Goal: Task Accomplishment & Management: Manage account settings

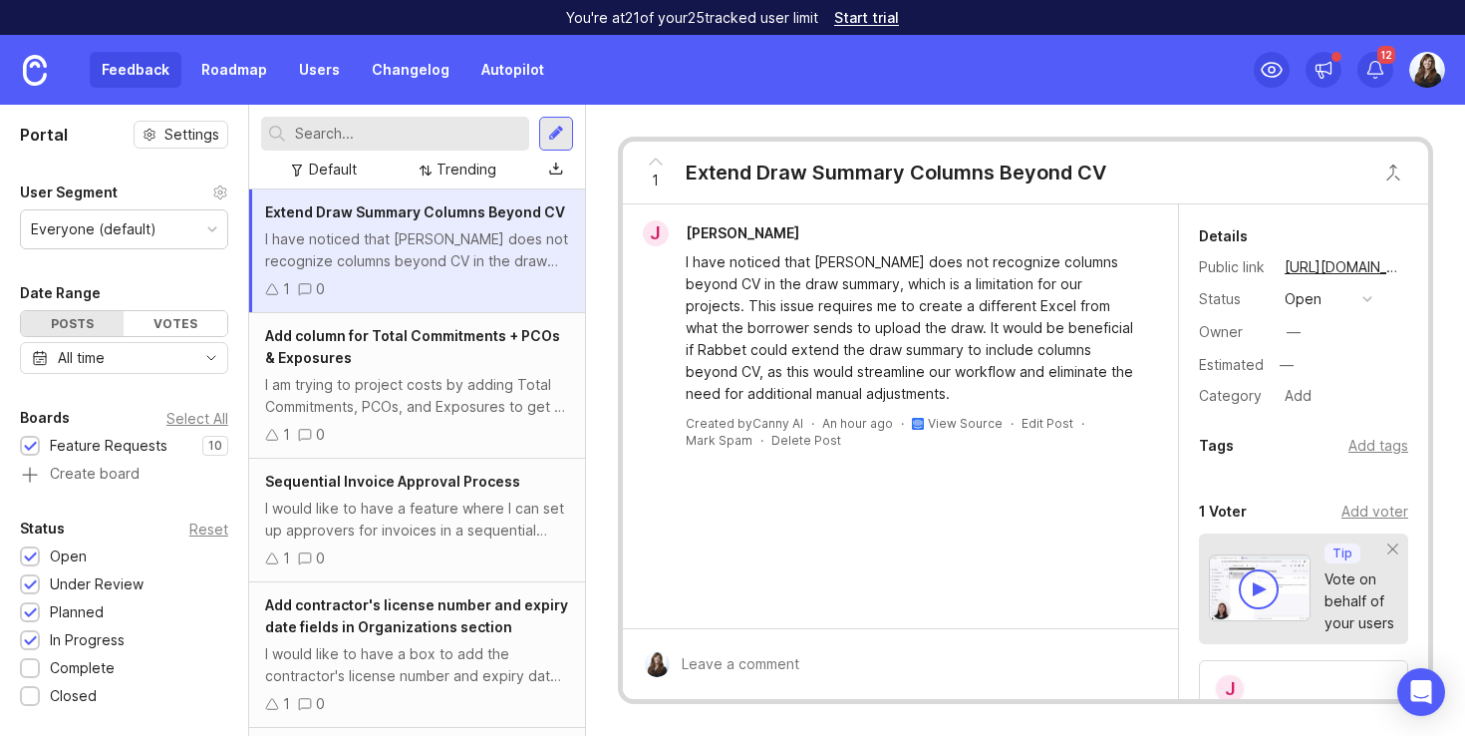
click at [1432, 70] on img at bounding box center [1427, 70] width 36 height 36
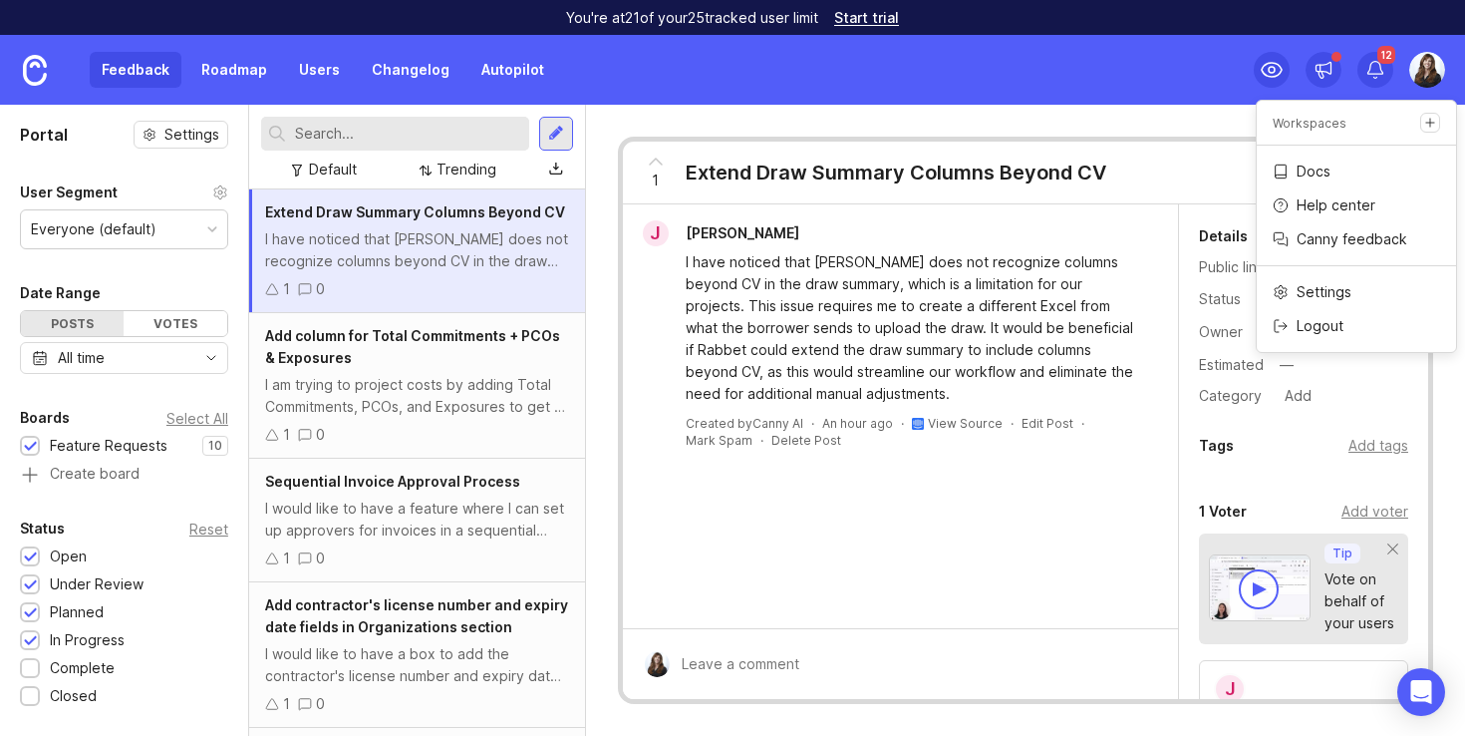
click at [494, 69] on link "Autopilot" at bounding box center [512, 70] width 87 height 36
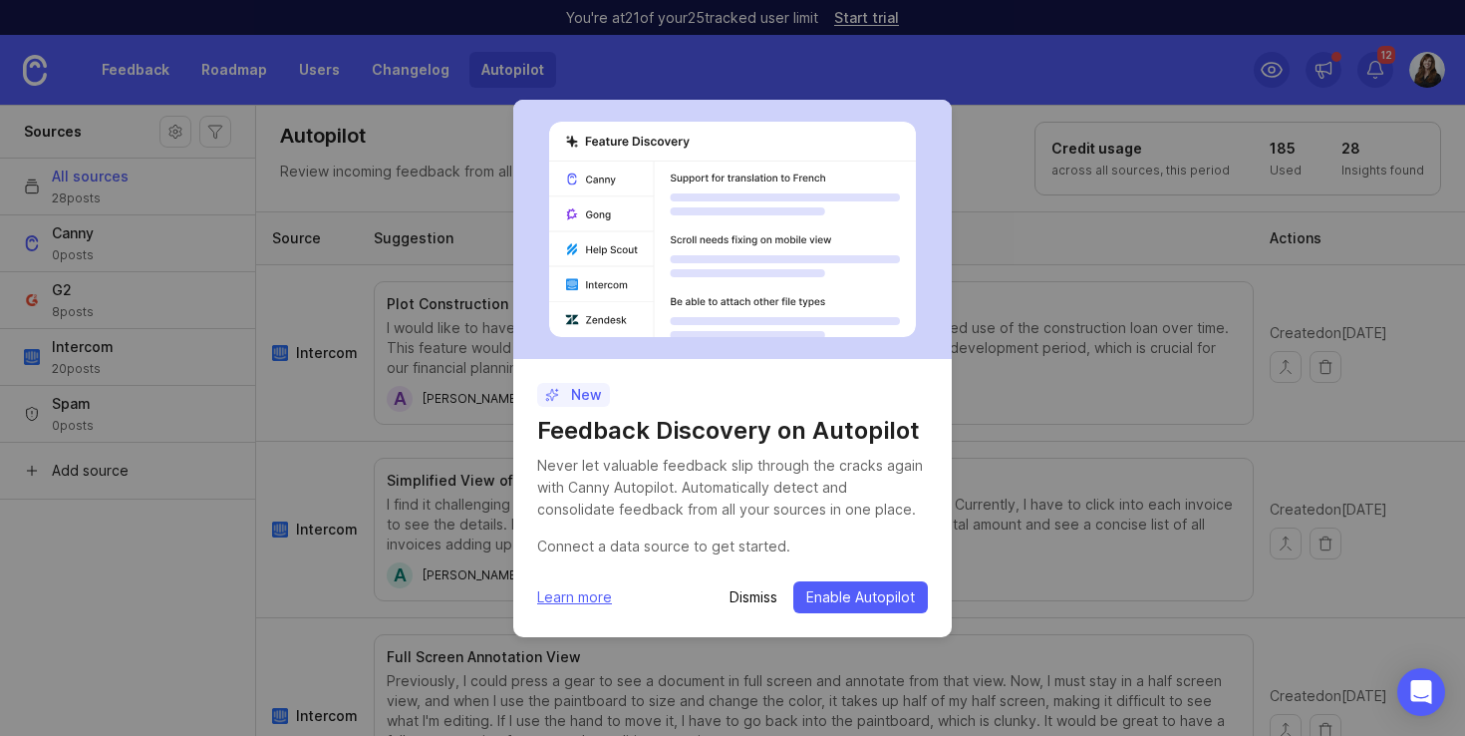
click at [748, 594] on p "Dismiss" at bounding box center [754, 597] width 48 height 20
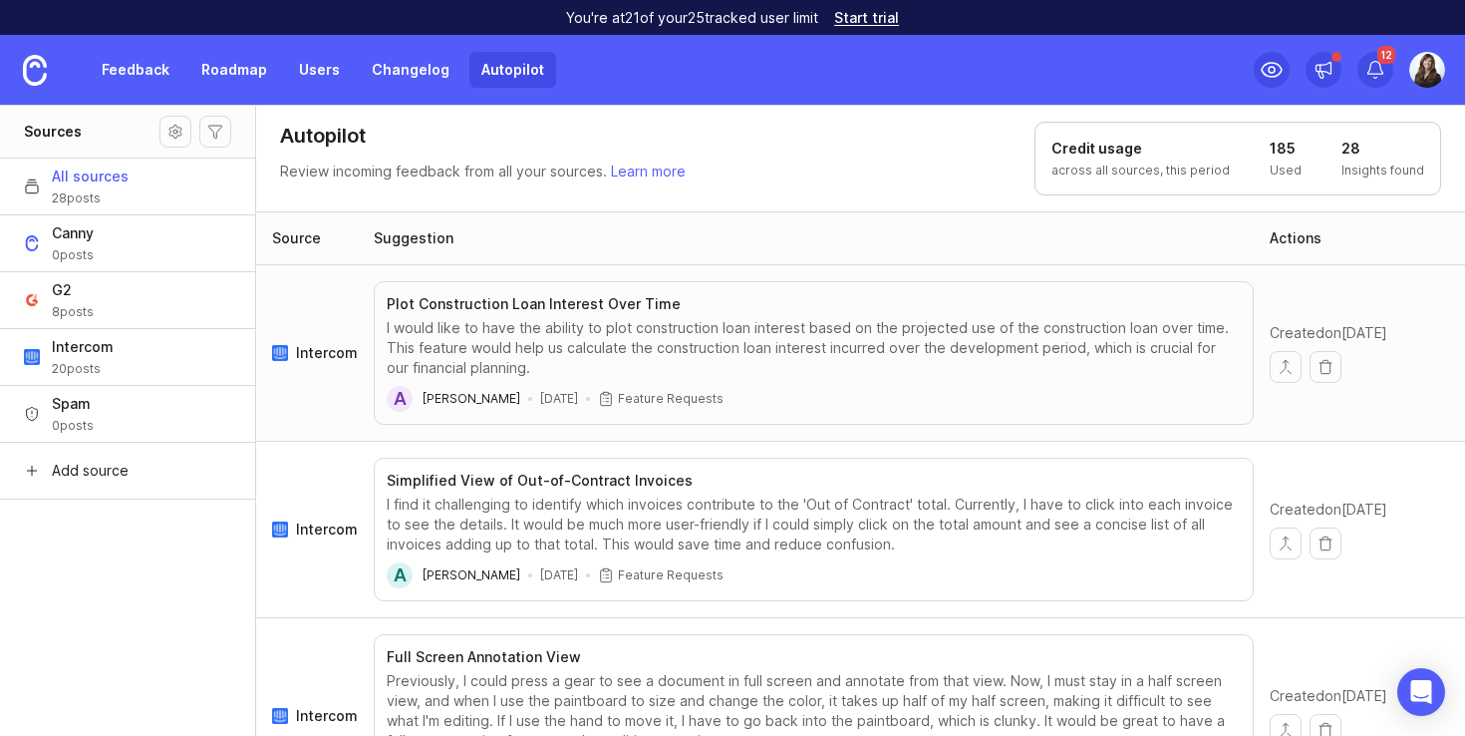
click at [123, 361] on button "Intercom 20 posts" at bounding box center [127, 356] width 255 height 57
click at [885, 74] on div "Feedback Roadmap Users Changelog Autopilot 12" at bounding box center [732, 70] width 1465 height 70
click at [1424, 66] on img at bounding box center [1427, 70] width 36 height 36
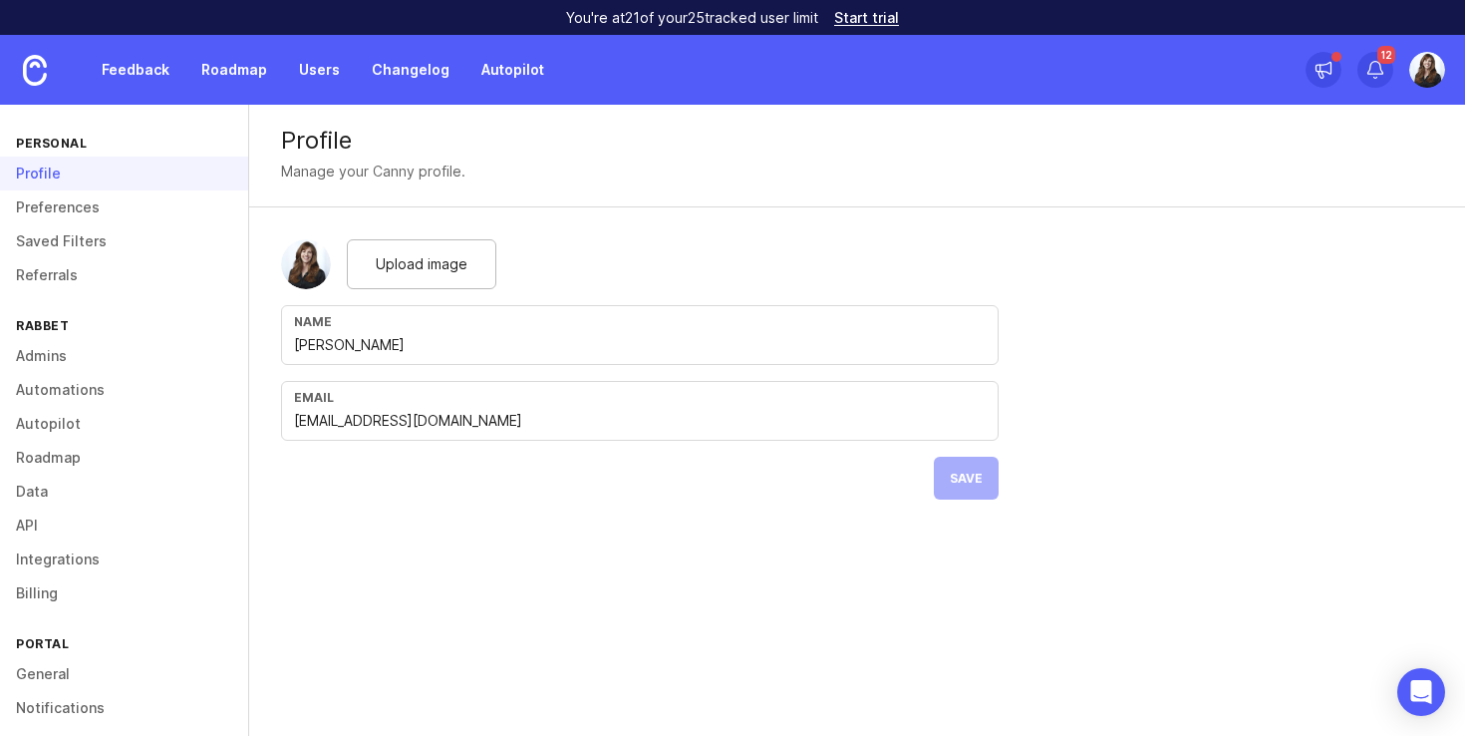
click at [73, 563] on link "Integrations" at bounding box center [124, 559] width 248 height 34
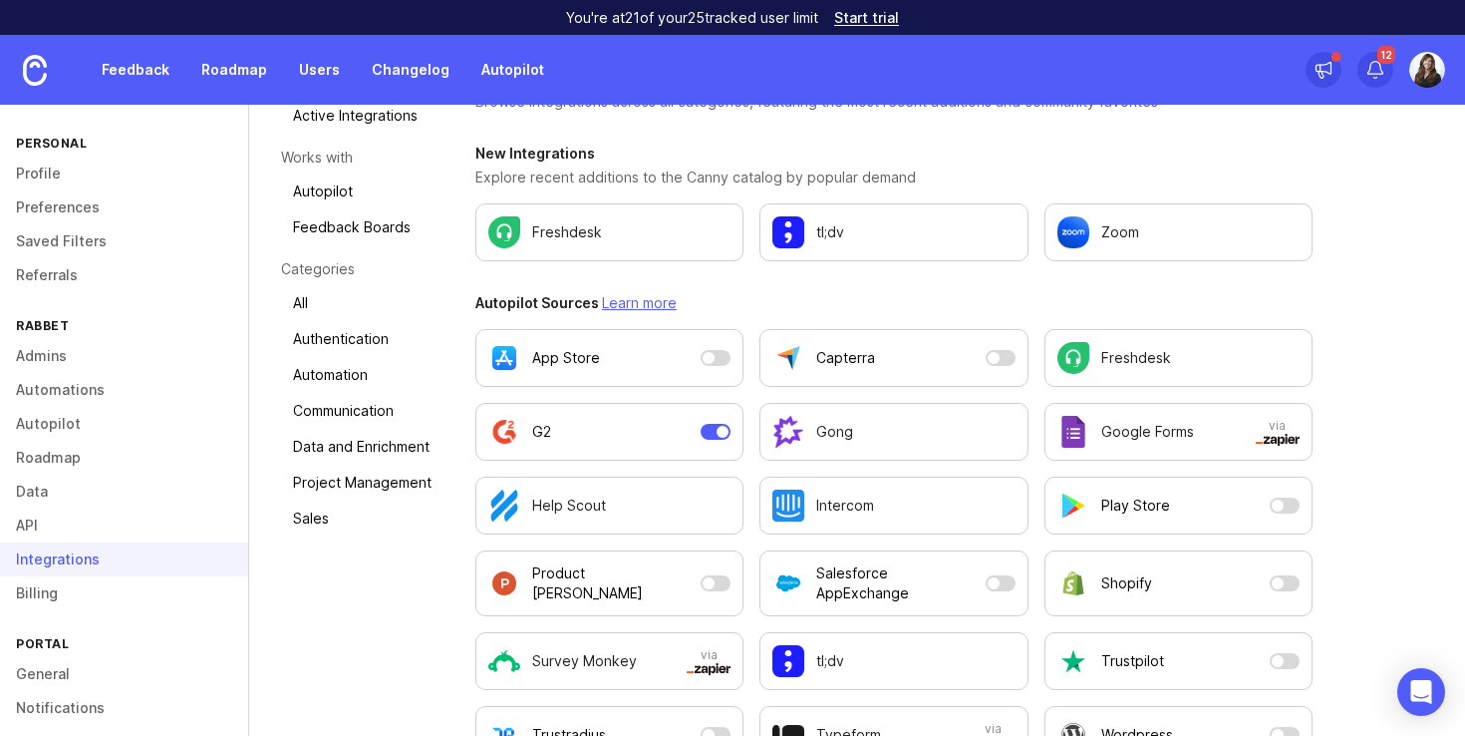
scroll to position [180, 0]
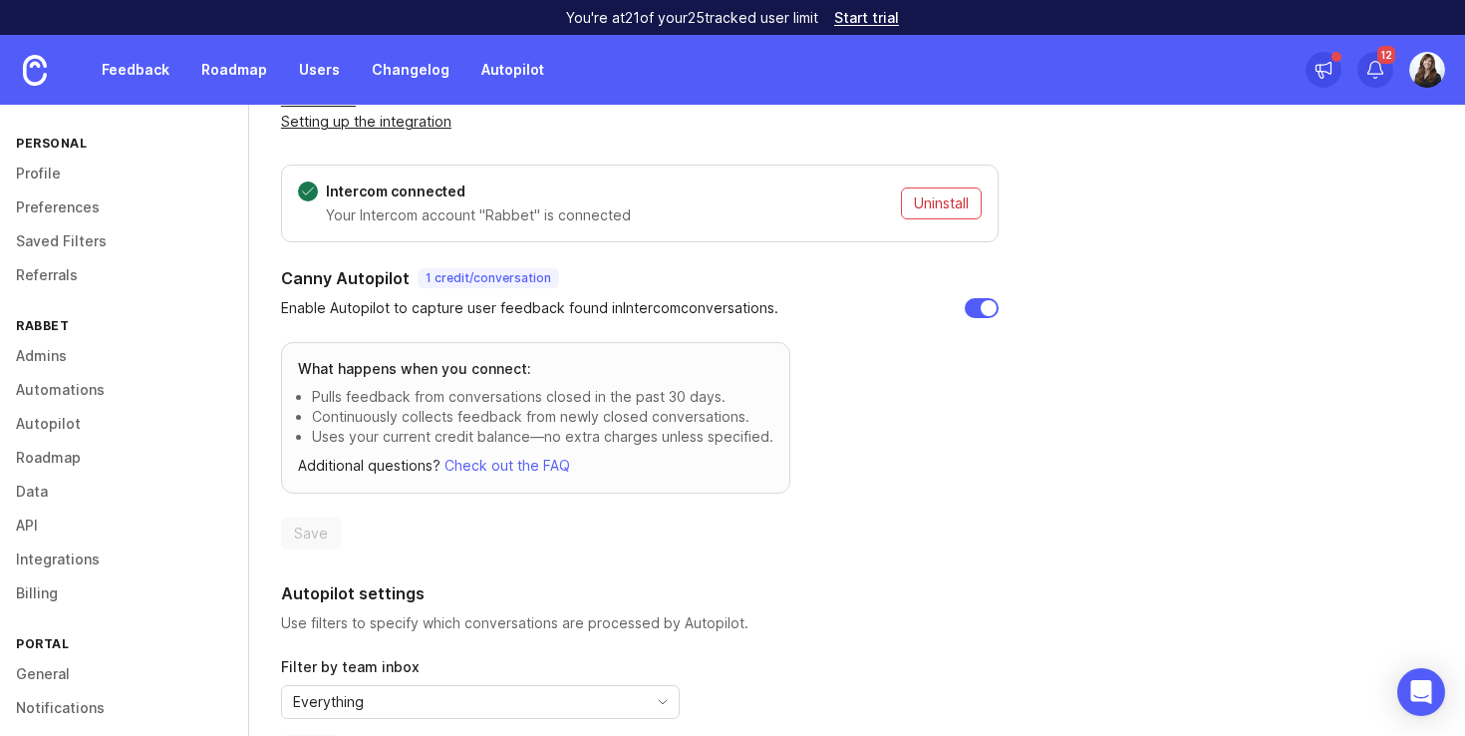
click at [988, 304] on input "checkbox" at bounding box center [982, 308] width 34 height 20
checkbox input "false"
click at [314, 529] on span "Save" at bounding box center [311, 533] width 34 height 20
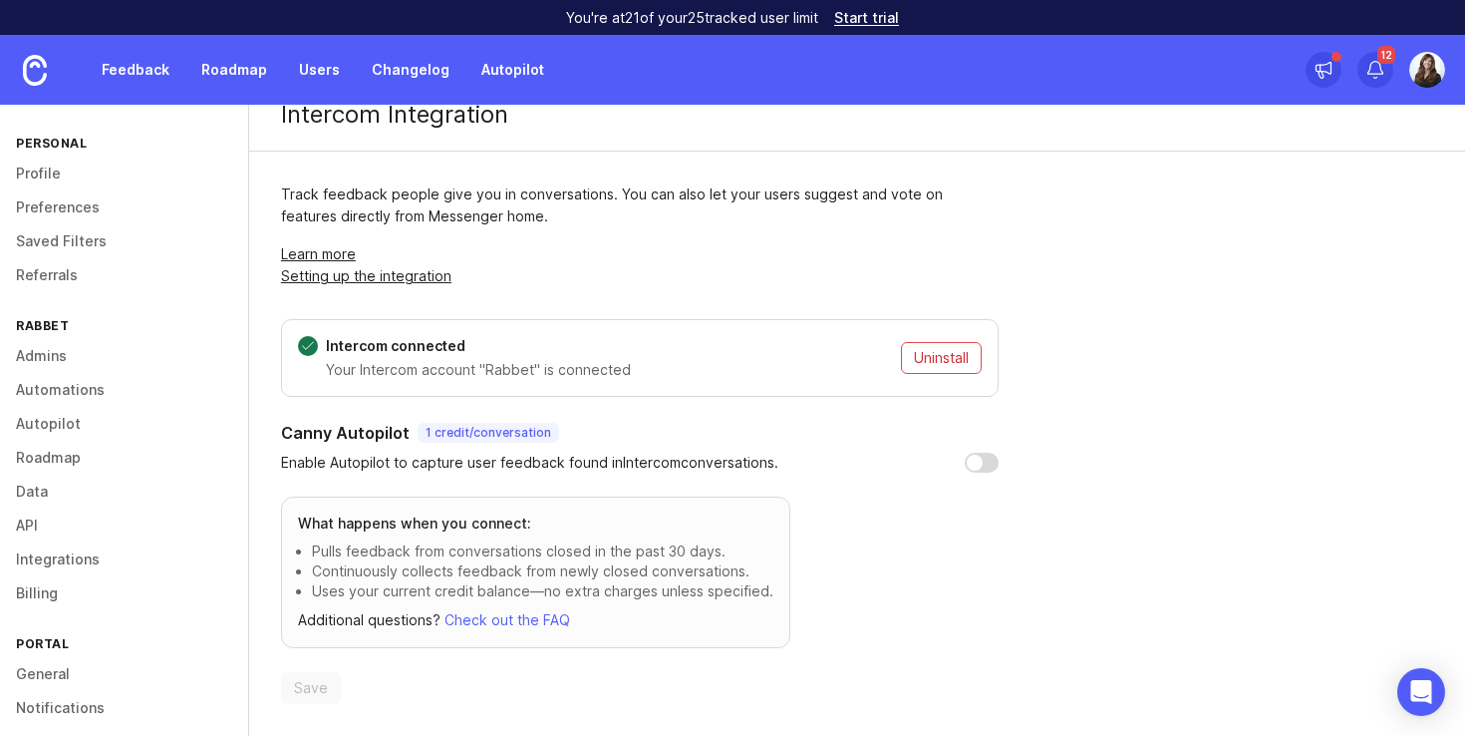
scroll to position [26, 0]
click at [141, 69] on link "Feedback" at bounding box center [136, 70] width 92 height 36
